Goal: Information Seeking & Learning: Learn about a topic

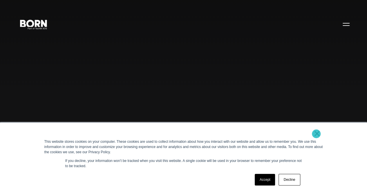
click at [317, 134] on link "×" at bounding box center [317, 133] width 7 height 5
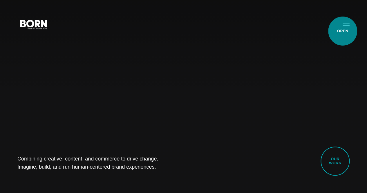
click at [343, 30] on button "Primary Menu" at bounding box center [346, 24] width 14 height 12
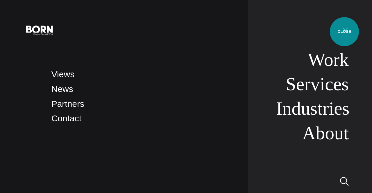
click at [344, 32] on button "Primary Menu" at bounding box center [345, 30] width 14 height 12
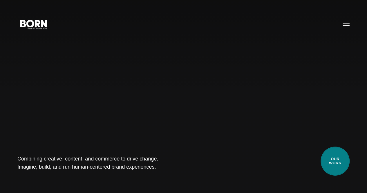
click at [332, 157] on link "Our Work" at bounding box center [335, 161] width 29 height 29
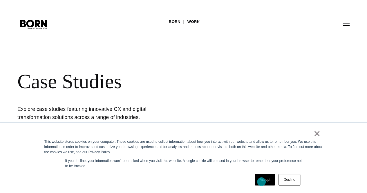
click at [262, 182] on link "Accept" at bounding box center [265, 180] width 21 height 12
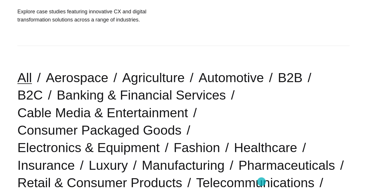
scroll to position [98, 0]
click at [284, 85] on link "B2B" at bounding box center [290, 77] width 25 height 15
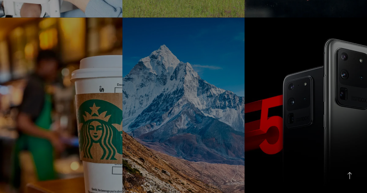
scroll to position [565, 0]
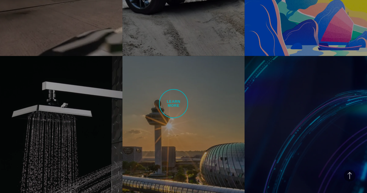
click at [174, 104] on link "Changi Airport Group Enabling World-Class Omnichannel Experiences CAG sought to…" at bounding box center [184, 152] width 123 height 193
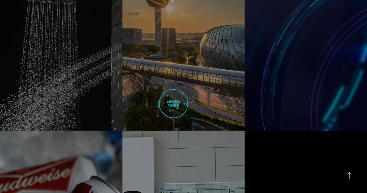
scroll to position [1021, 0]
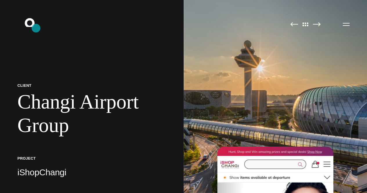
click at [38, 29] on icon ".st0{display:none;} .st1{display:inline;} .st2{font-family:'HelveticaNeue-Mediu…" at bounding box center [33, 24] width 37 height 15
